Goal: Check status: Check status

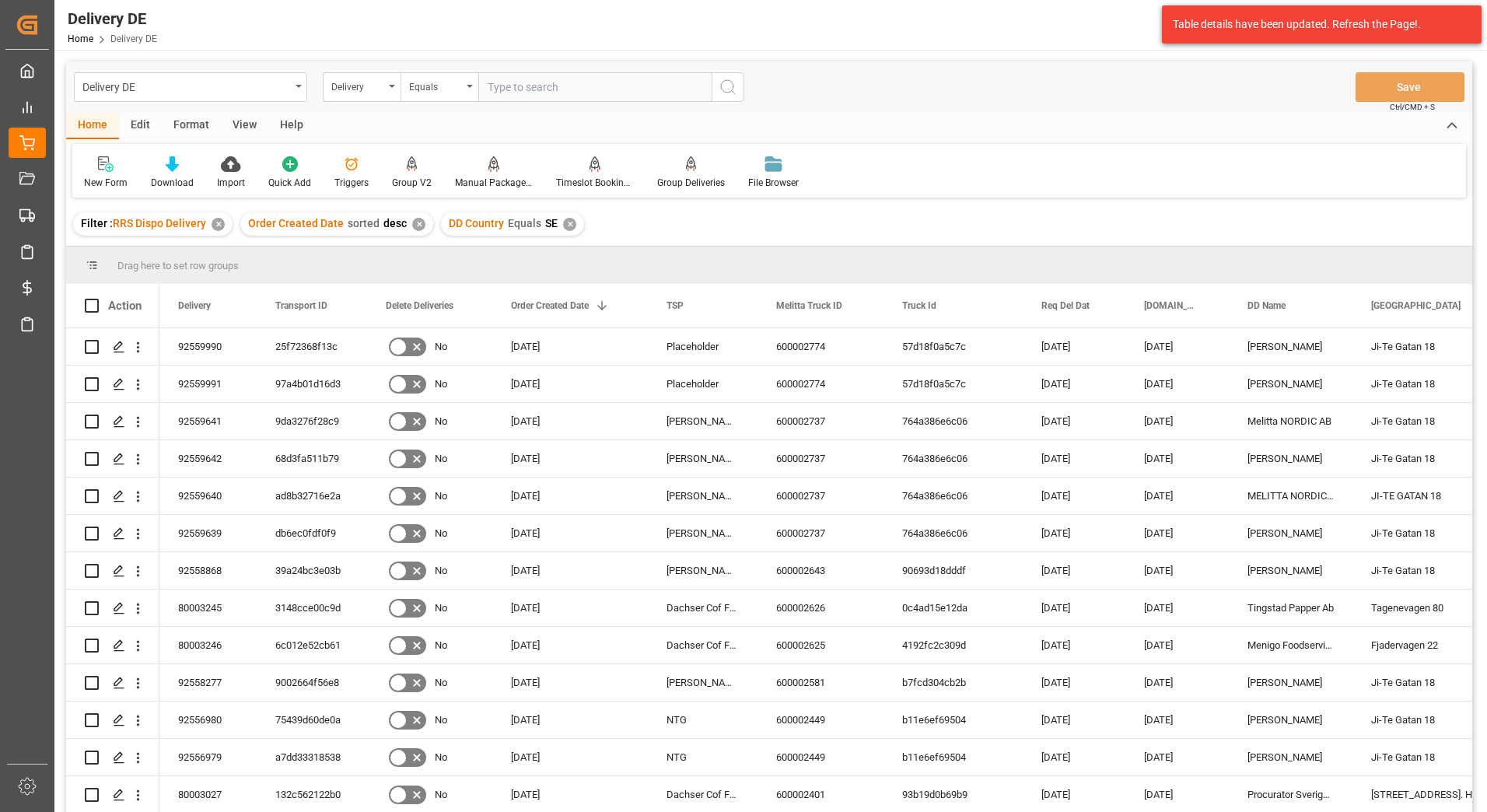
click at [609, 91] on input "text" at bounding box center [595, 87] width 233 height 29
type input "92560513"
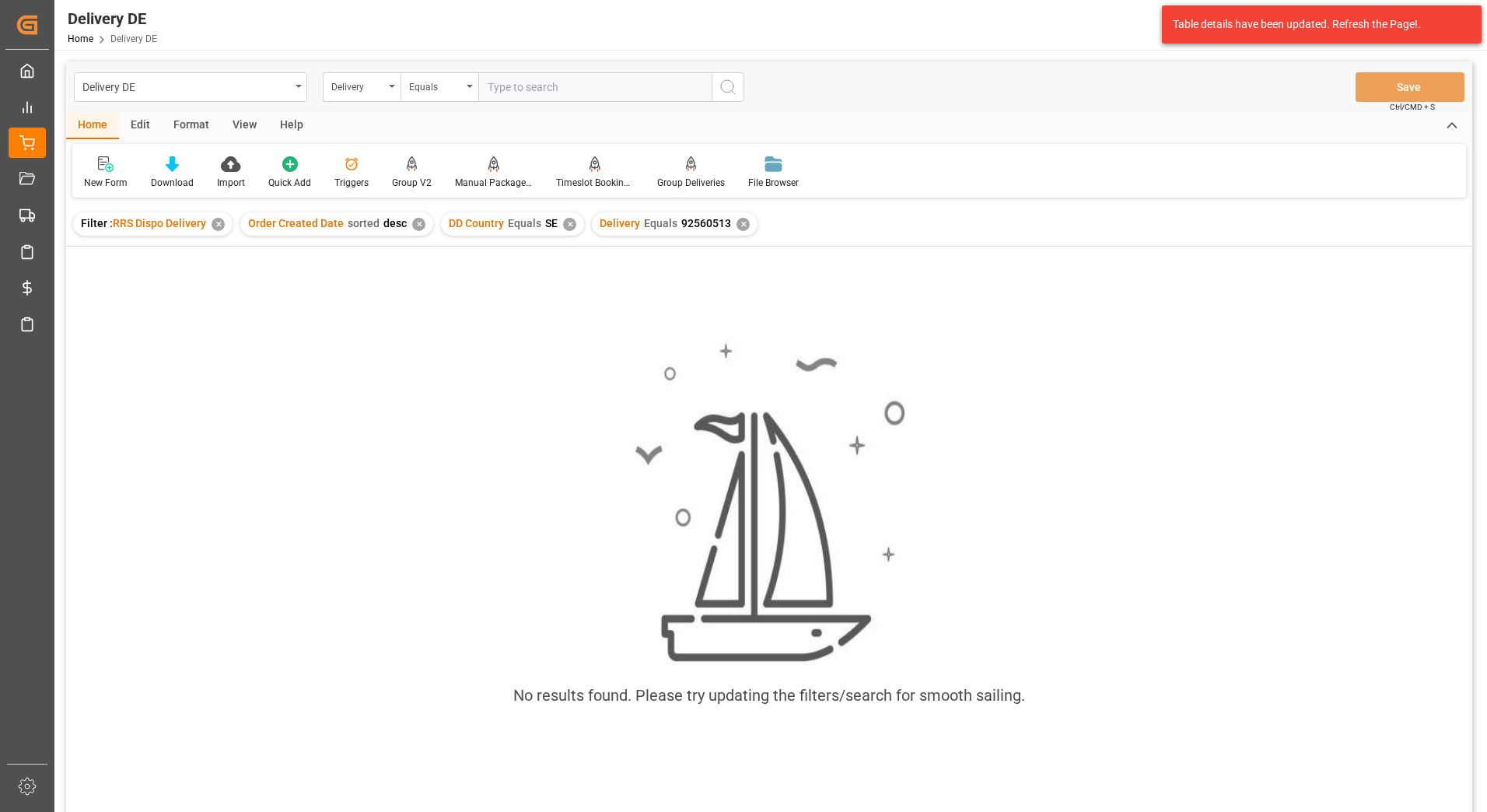
click at [221, 223] on div "✕" at bounding box center [218, 224] width 13 height 13
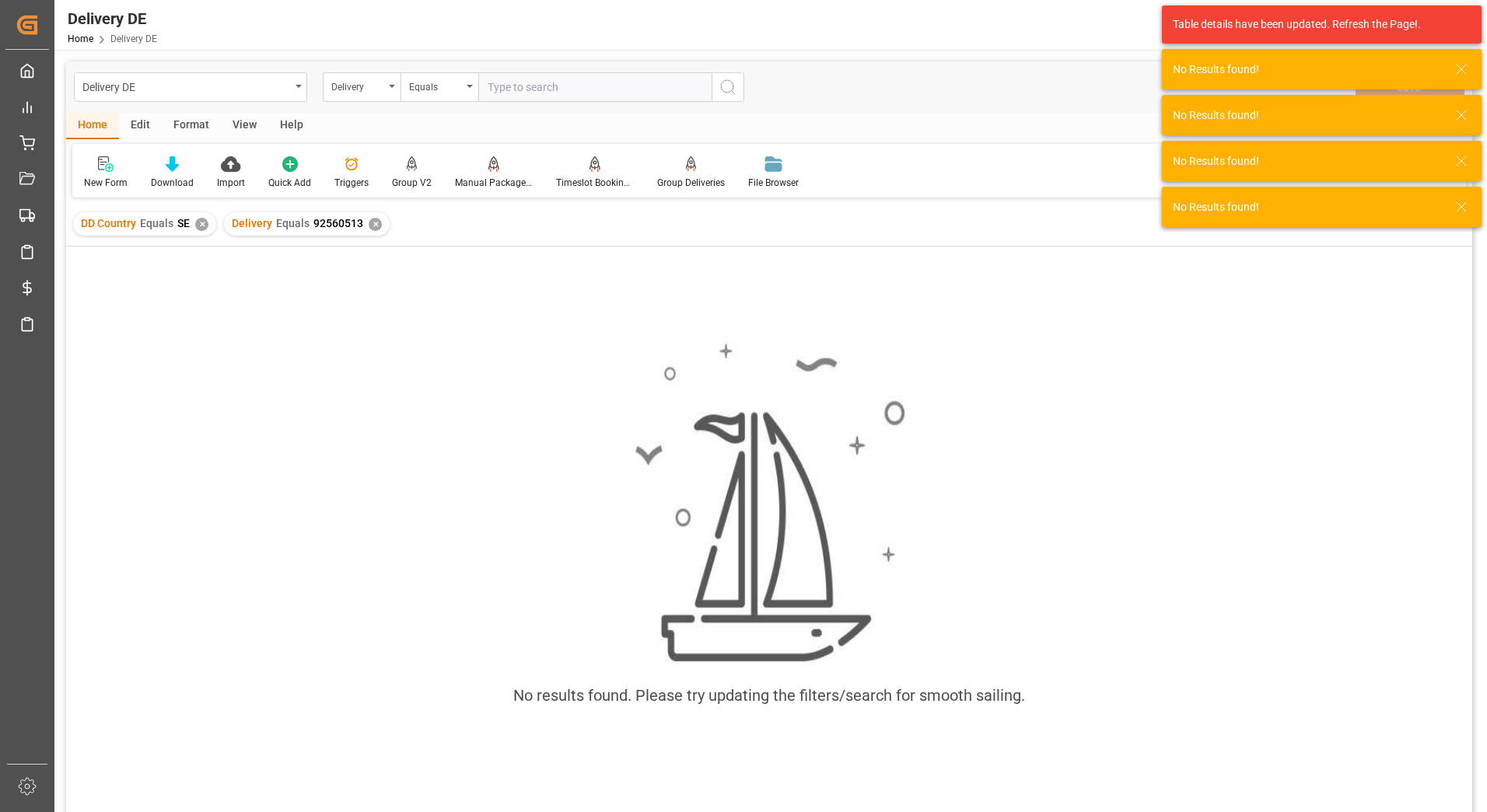
click at [199, 227] on div "✕" at bounding box center [202, 224] width 13 height 13
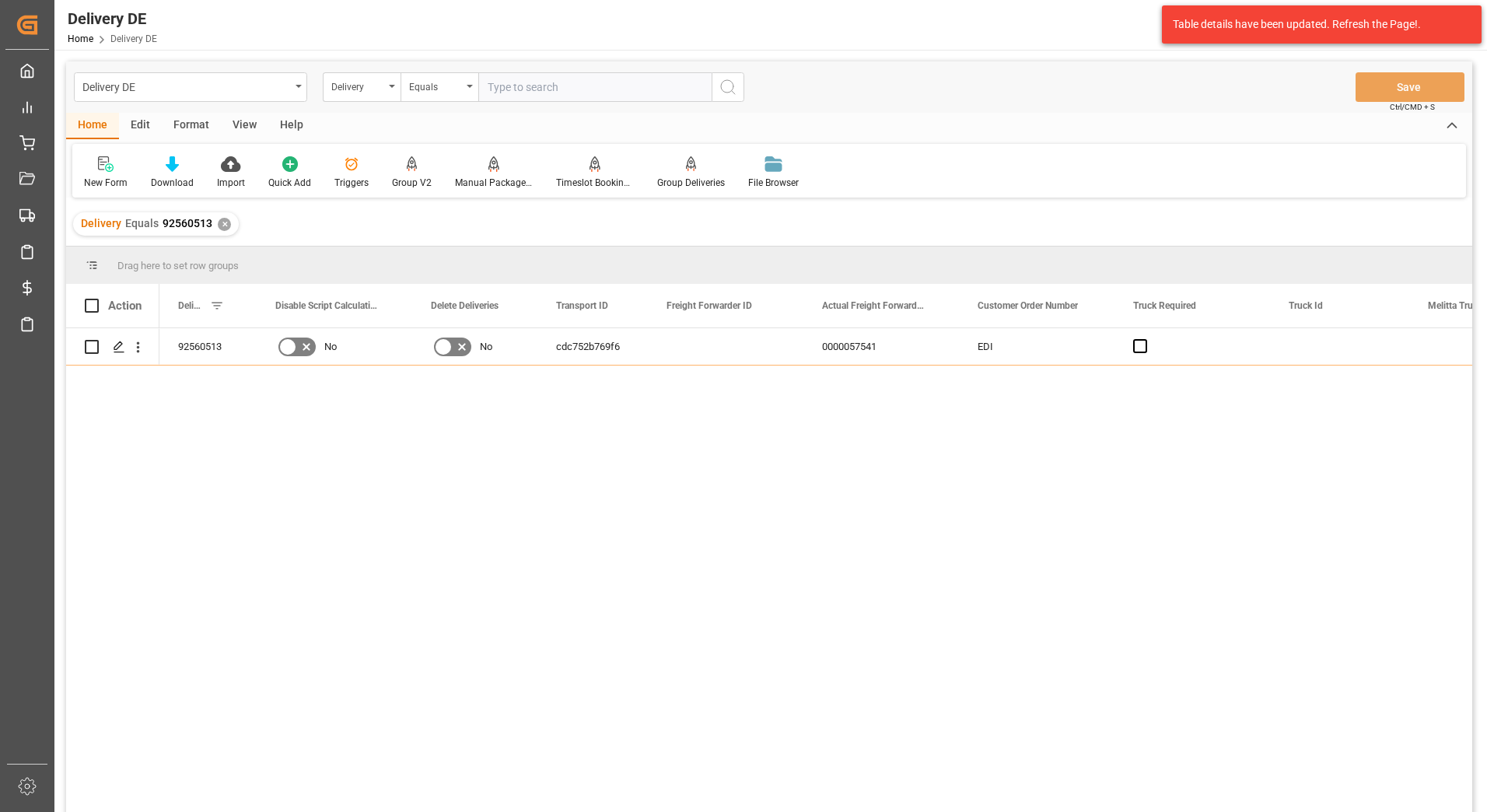
click at [221, 227] on div "✕" at bounding box center [224, 224] width 13 height 13
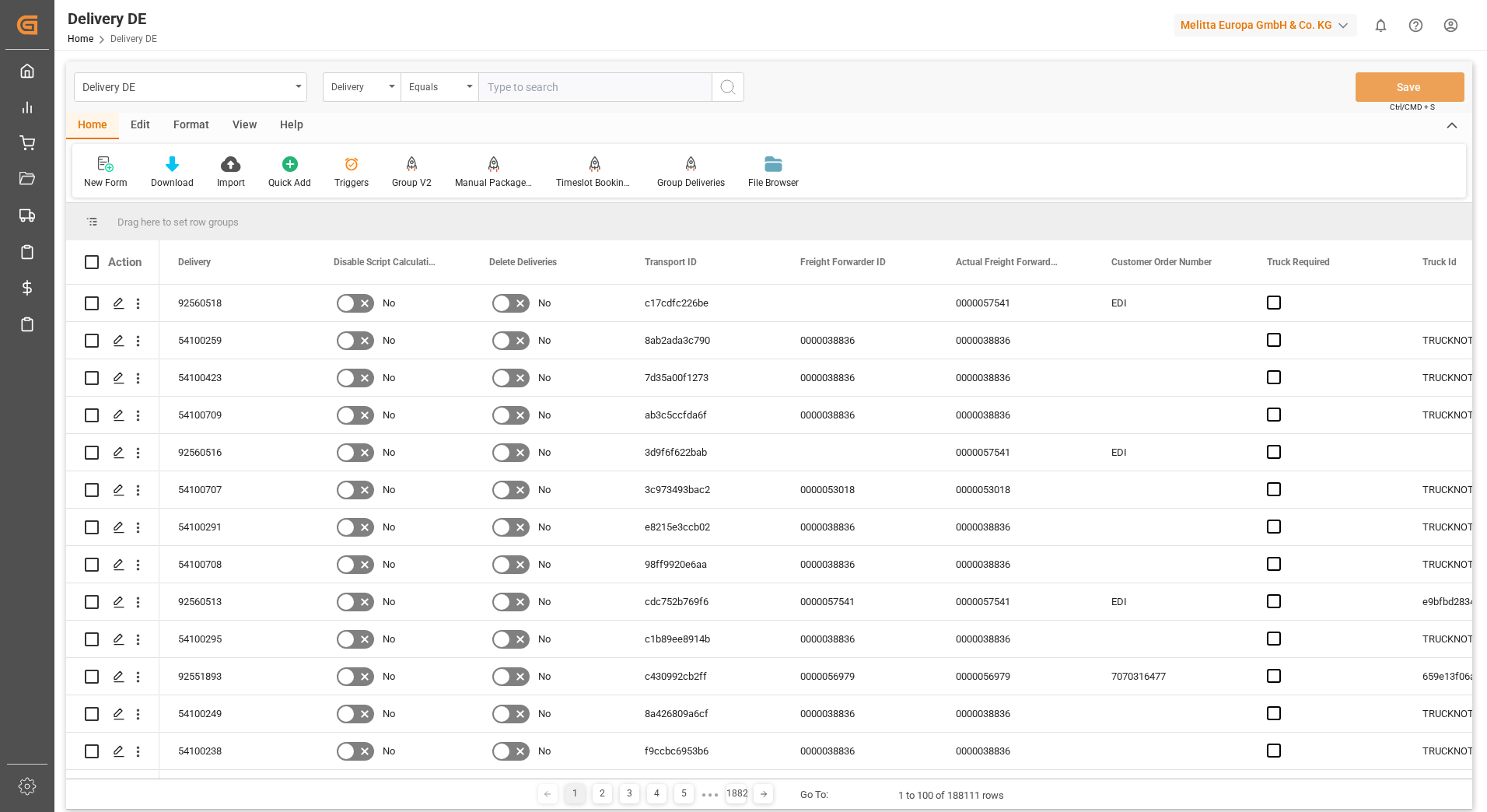
click at [631, 86] on input "text" at bounding box center [595, 87] width 233 height 29
type input "92560516"
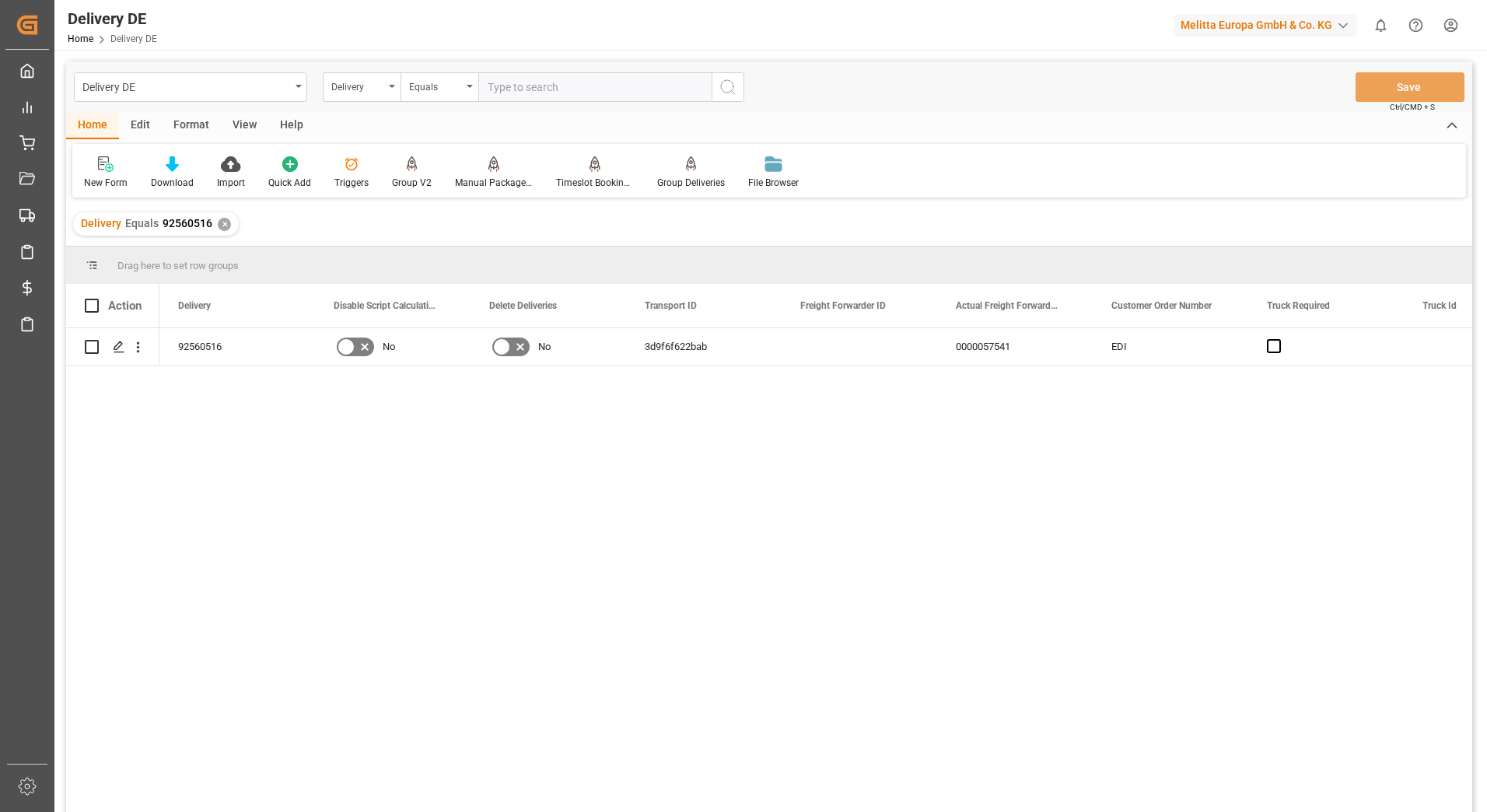
click at [220, 231] on div "Delivery Equals 92560516 ✕" at bounding box center [156, 224] width 166 height 23
click at [221, 227] on div "✕" at bounding box center [224, 224] width 13 height 13
